Goal: Transaction & Acquisition: Purchase product/service

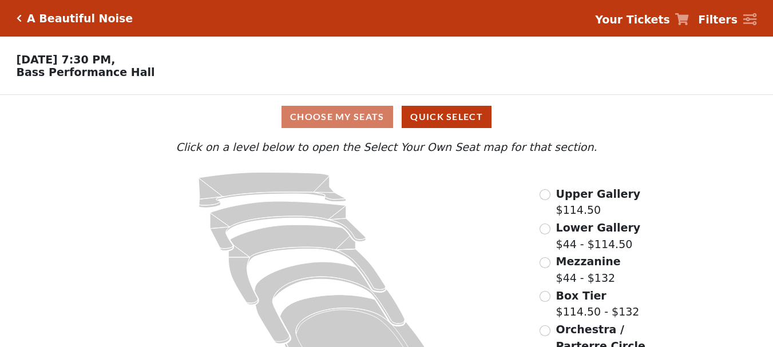
scroll to position [49, 0]
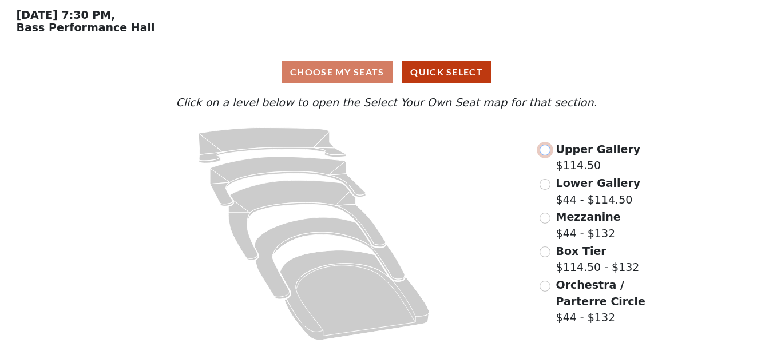
click at [543, 148] on input "radio" at bounding box center [544, 150] width 11 height 11
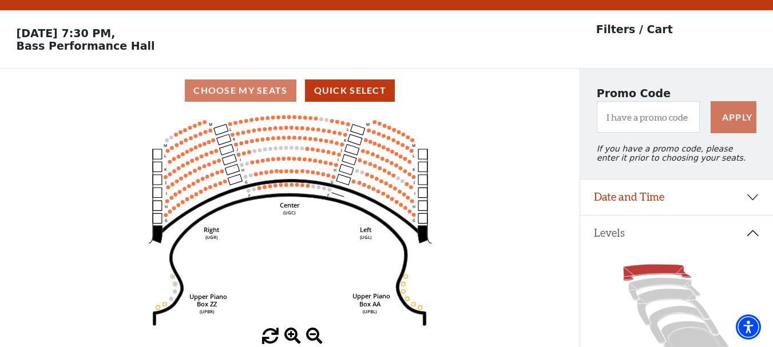
scroll to position [0, 0]
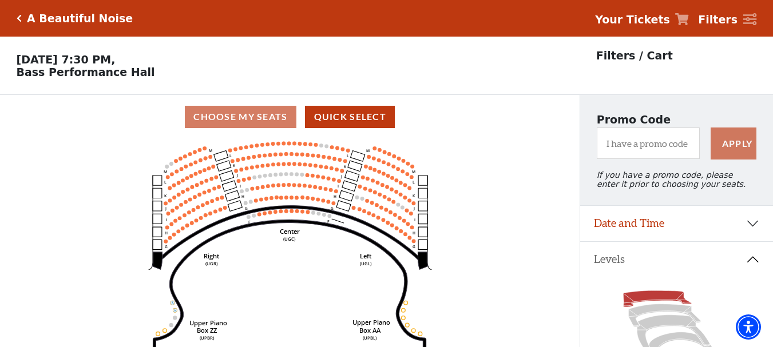
click at [323, 154] on icon "Center (UGC) Right (UGR) Left (UGL) Upper Piano Box ZZ (UPBR) Upper Piano Box A…" at bounding box center [290, 247] width 522 height 216
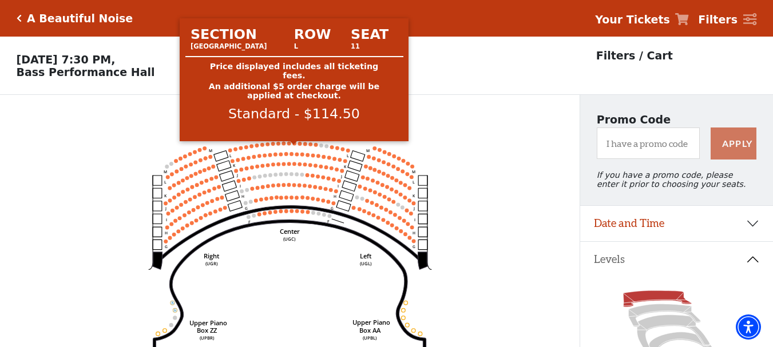
click at [294, 145] on circle at bounding box center [294, 143] width 4 height 4
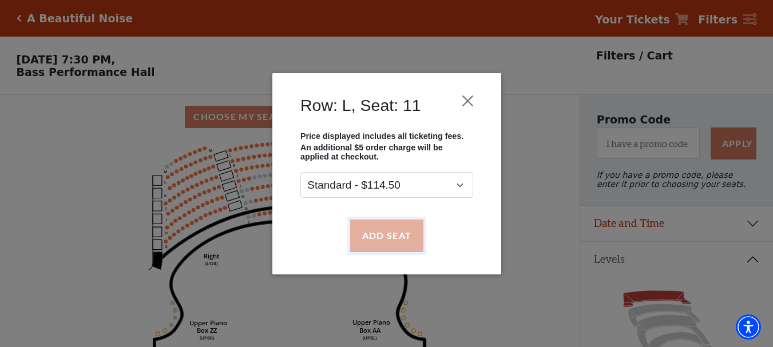
click at [382, 226] on button "Add Seat" at bounding box center [385, 236] width 73 height 32
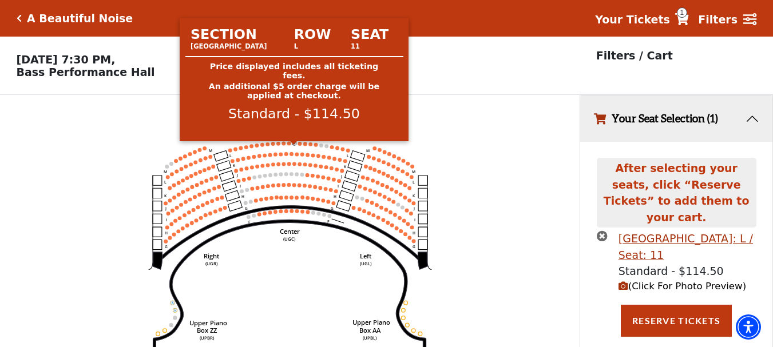
click at [292, 146] on icon "Center (UGC) Right (UGR) Left (UGL) Upper Piano Box ZZ (UPBR) Upper Piano Box A…" at bounding box center [290, 247] width 522 height 216
click at [294, 145] on circle at bounding box center [294, 143] width 4 height 4
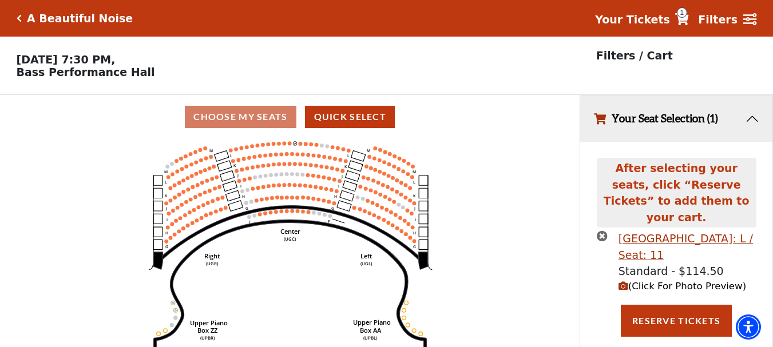
click at [599, 230] on icon "times-circle" at bounding box center [602, 235] width 11 height 11
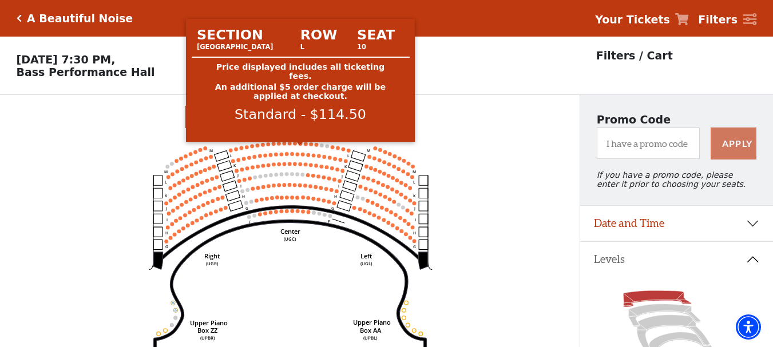
click at [301, 146] on circle at bounding box center [300, 144] width 4 height 4
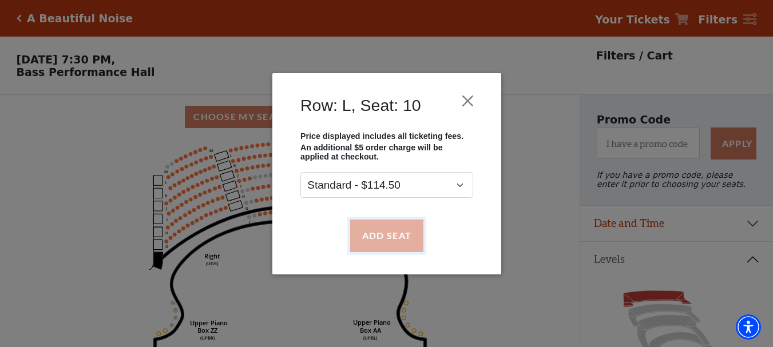
click at [384, 226] on button "Add Seat" at bounding box center [385, 236] width 73 height 32
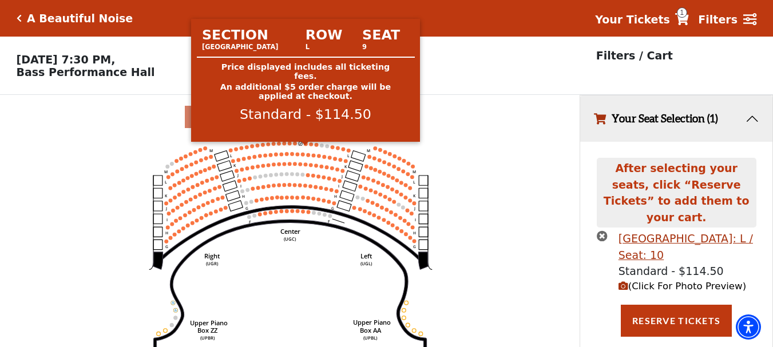
click at [305, 146] on circle at bounding box center [306, 144] width 4 height 4
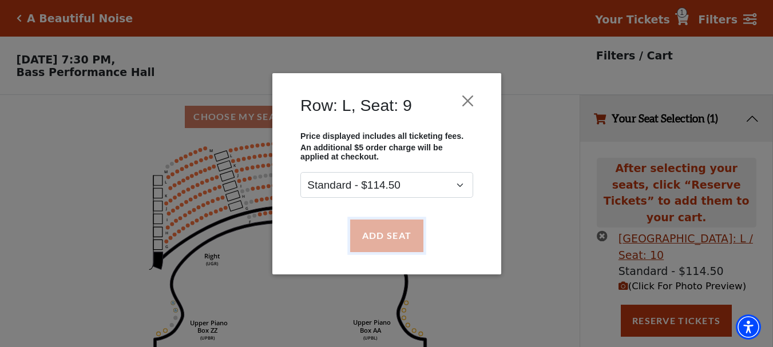
click at [391, 231] on button "Add Seat" at bounding box center [385, 236] width 73 height 32
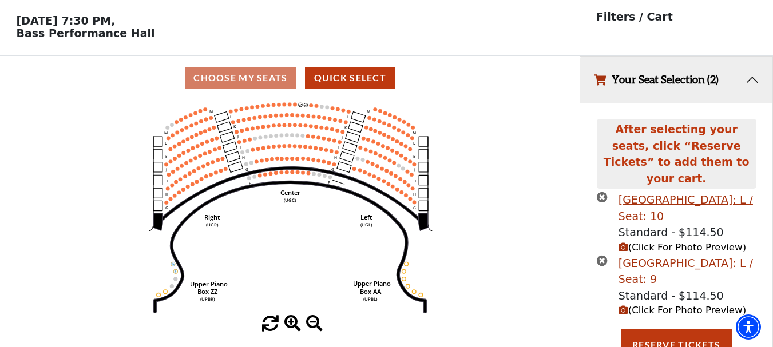
scroll to position [41, 0]
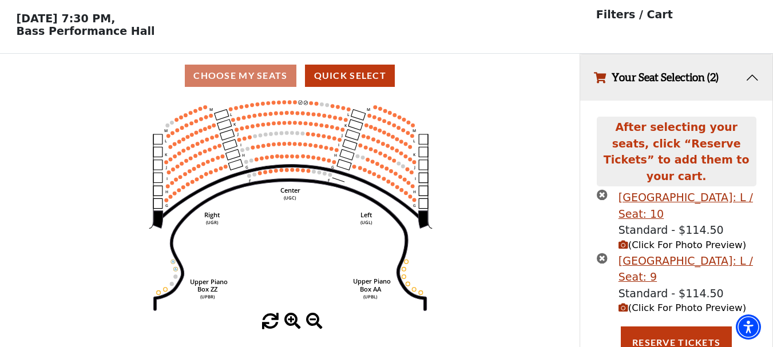
click at [309, 106] on icon "Center (UGC) Right (UGR) Left (UGL) Upper Piano Box ZZ (UPBR) Upper Piano Box A…" at bounding box center [290, 206] width 522 height 216
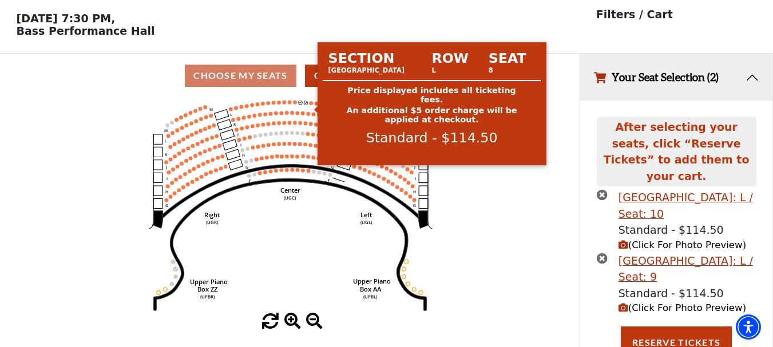
click at [312, 105] on circle at bounding box center [311, 103] width 4 height 4
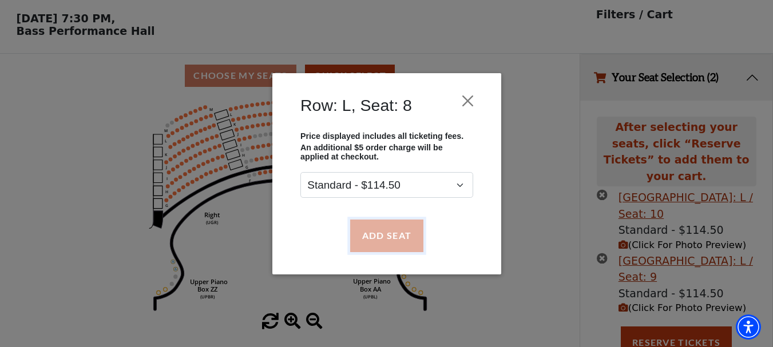
drag, startPoint x: 379, startPoint y: 220, endPoint x: 379, endPoint y: 226, distance: 6.9
click at [379, 221] on button "Add Seat" at bounding box center [385, 236] width 73 height 32
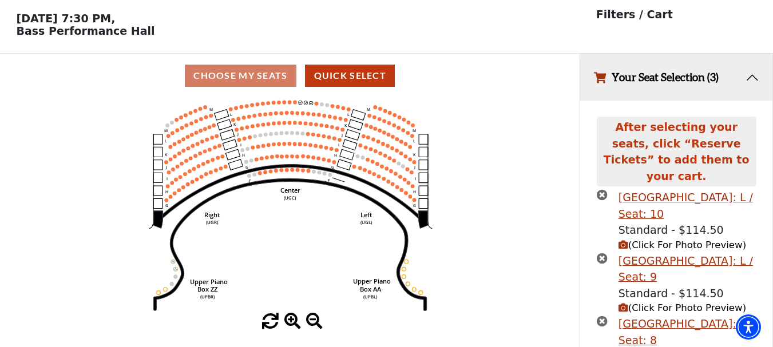
scroll to position [105, 0]
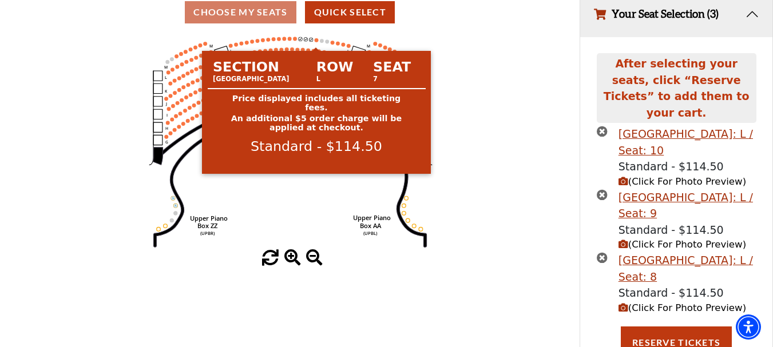
click at [315, 42] on circle at bounding box center [316, 40] width 4 height 4
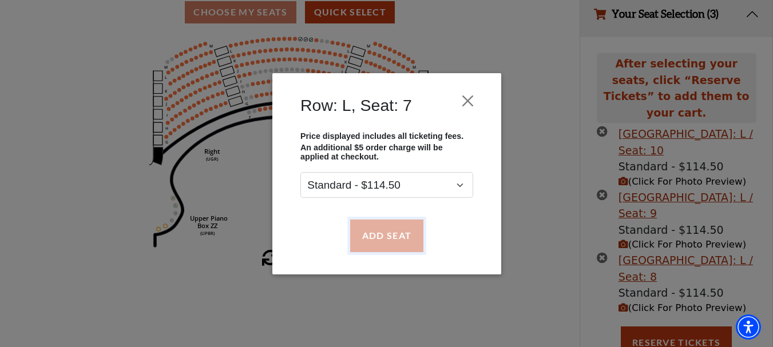
click at [376, 226] on button "Add Seat" at bounding box center [385, 236] width 73 height 32
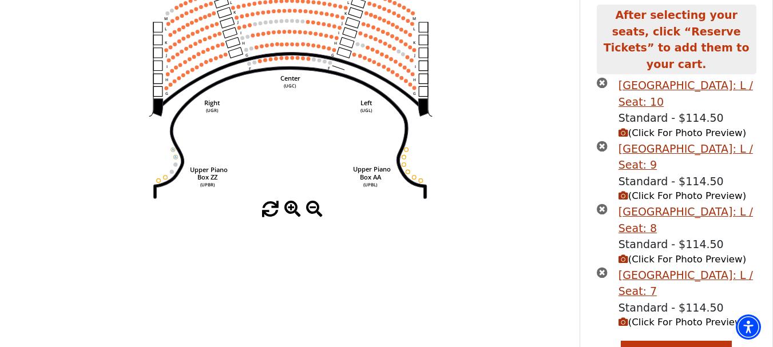
scroll to position [168, 0]
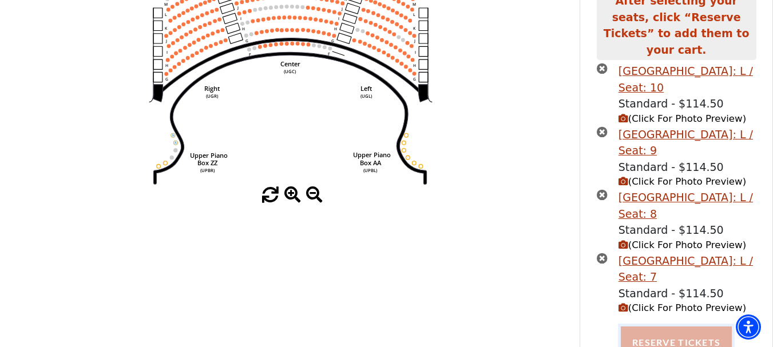
click at [699, 329] on button "Reserve Tickets" at bounding box center [676, 343] width 111 height 32
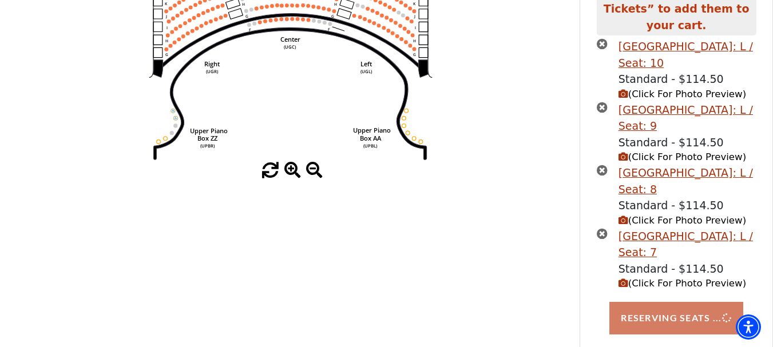
scroll to position [196, 0]
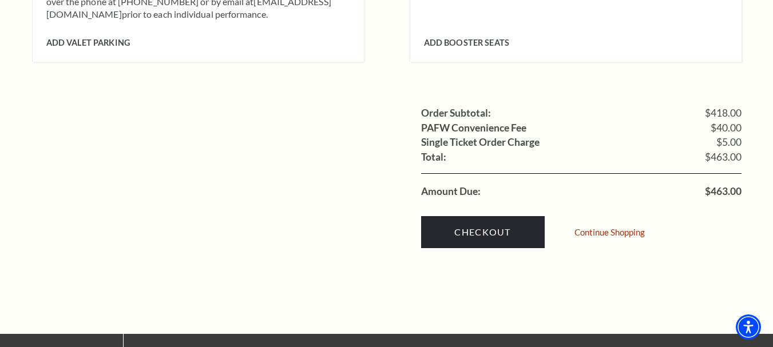
scroll to position [1144, 0]
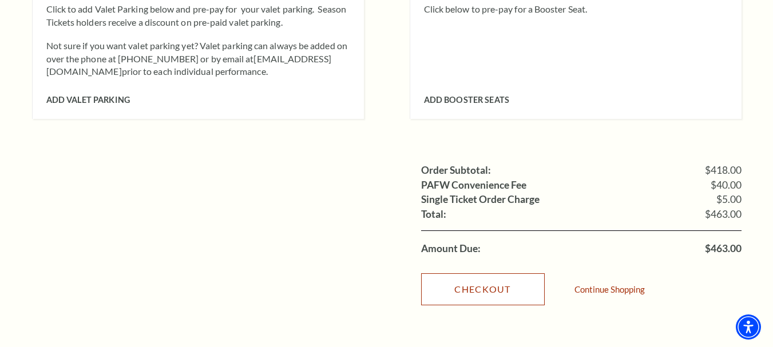
click at [509, 277] on link "Checkout" at bounding box center [483, 289] width 124 height 32
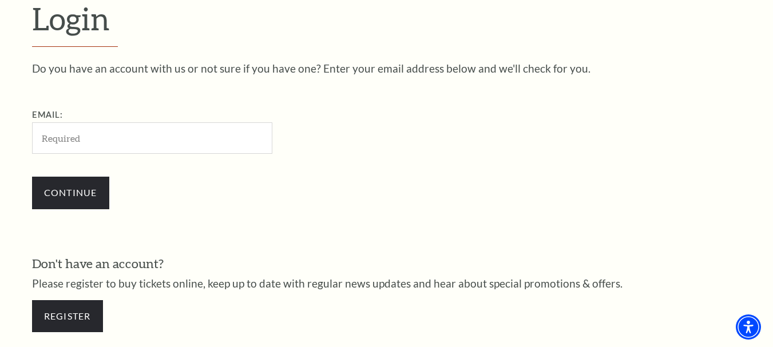
click at [73, 130] on input "Email:" at bounding box center [152, 137] width 240 height 31
type input "[PERSON_NAME][EMAIL_ADDRESS][DOMAIN_NAME]"
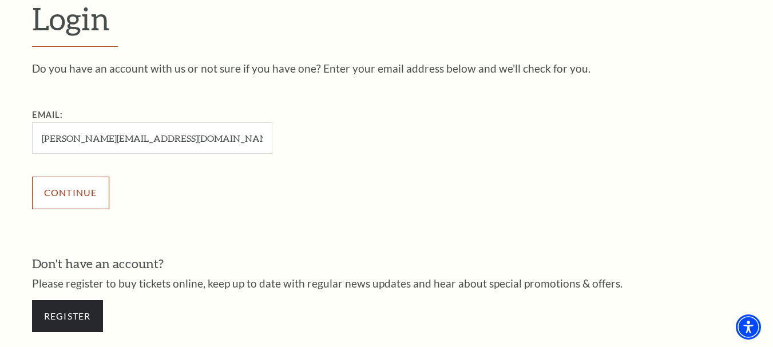
click at [91, 192] on input "Continue" at bounding box center [70, 193] width 77 height 32
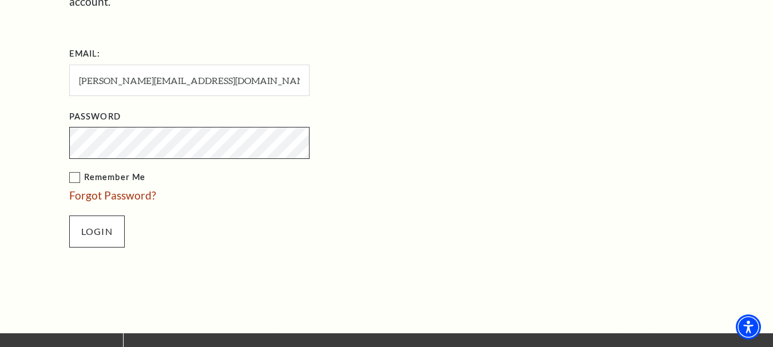
scroll to position [444, 0]
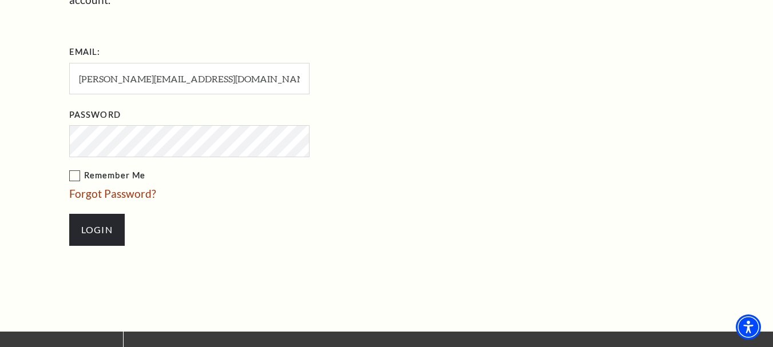
click at [69, 169] on label "Remember Me" at bounding box center [246, 176] width 355 height 14
click at [0, 0] on input "Remember Me" at bounding box center [0, 0] width 0 height 0
click at [90, 214] on input "Login" at bounding box center [96, 230] width 55 height 32
